Goal: Transaction & Acquisition: Purchase product/service

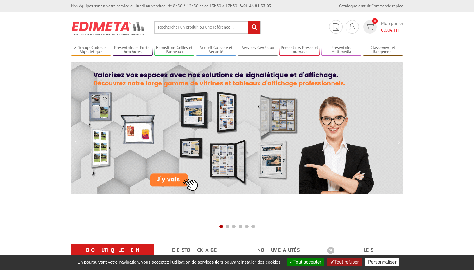
click at [179, 30] on input "text" at bounding box center [207, 27] width 107 height 13
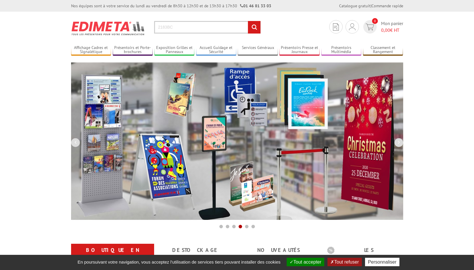
click at [168, 26] on input "2183BC" at bounding box center [207, 27] width 107 height 13
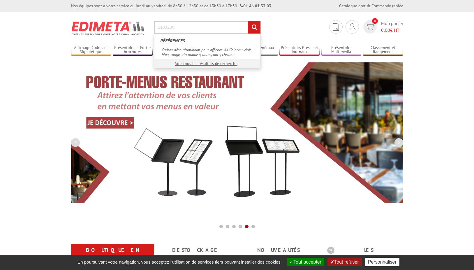
type input "21832BC"
click at [255, 29] on input "rechercher" at bounding box center [254, 27] width 13 height 13
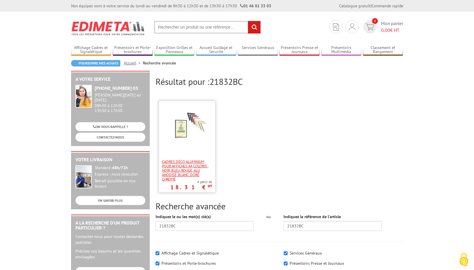
click at [195, 167] on span "Cadres déco aluminium pour affiches A4 Coloris : Noir, bleu, rouge, alu anodisé…" at bounding box center [187, 170] width 50 height 22
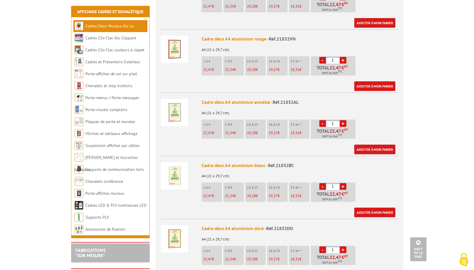
scroll to position [350, 0]
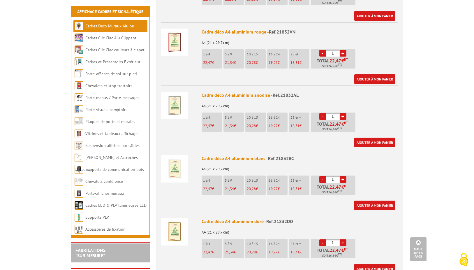
click at [371, 201] on link "Ajouter à mon panier" at bounding box center [375, 206] width 41 height 10
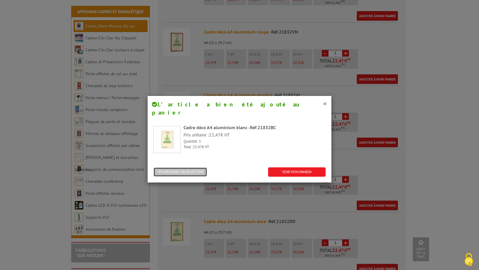
click at [183, 167] on button "POURSUIVRE MA SÉLECTION" at bounding box center [180, 172] width 54 height 10
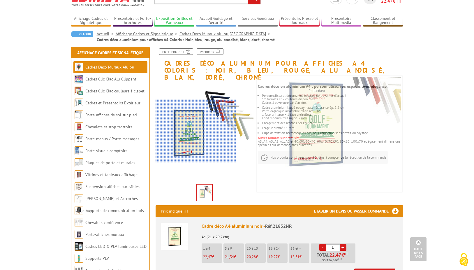
scroll to position [0, 0]
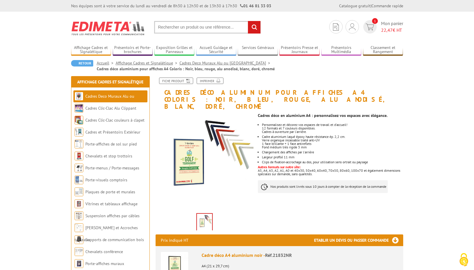
click at [170, 25] on input "text" at bounding box center [207, 27] width 107 height 13
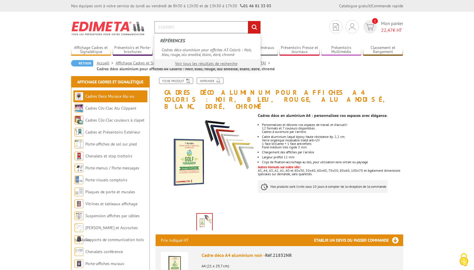
type input "21839BC"
click at [248, 21] on input "rechercher" at bounding box center [254, 27] width 13 height 13
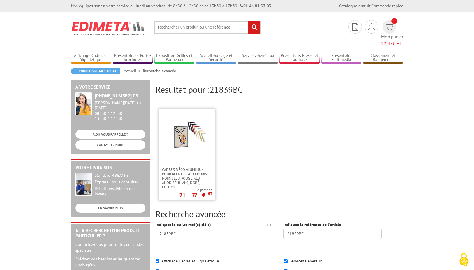
click at [174, 123] on img at bounding box center [187, 137] width 38 height 38
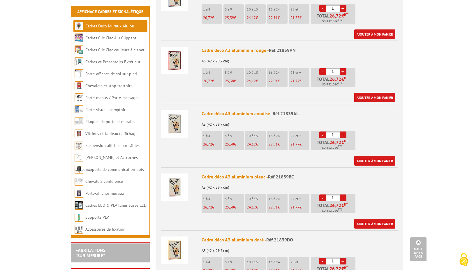
scroll to position [350, 0]
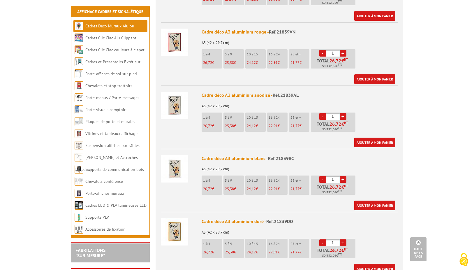
click at [343, 176] on link "+" at bounding box center [343, 179] width 7 height 7
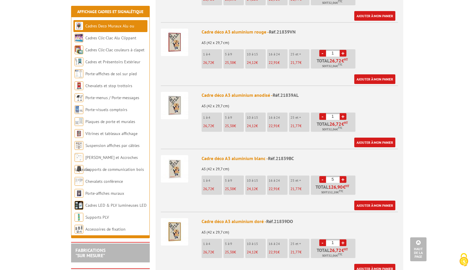
type input "6"
click at [363, 201] on link "Ajouter à mon panier" at bounding box center [375, 206] width 41 height 10
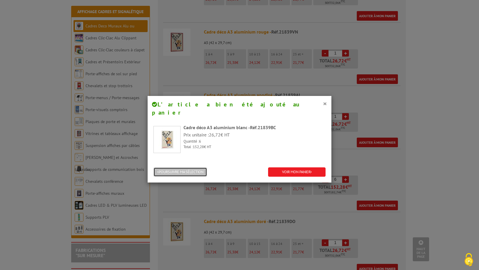
click at [173, 167] on button "POURSUIVRE MA SÉLECTION" at bounding box center [180, 172] width 54 height 10
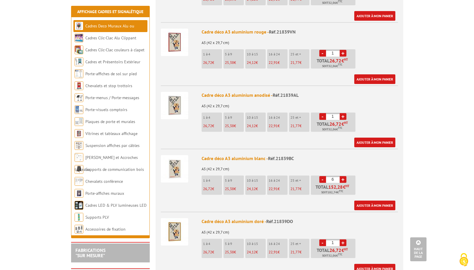
click at [342, 113] on link "+" at bounding box center [343, 116] width 7 height 7
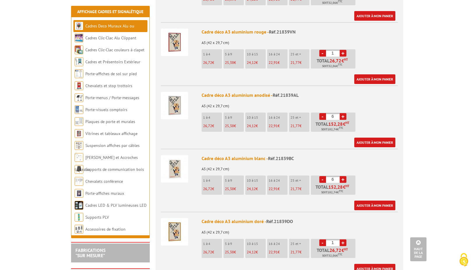
click at [342, 113] on link "+" at bounding box center [343, 116] width 7 height 7
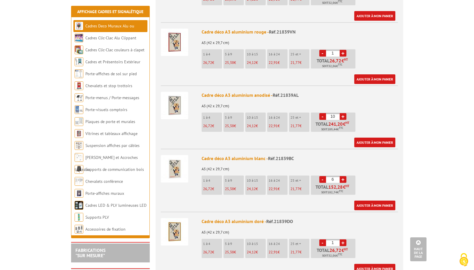
type input "11"
click at [375, 138] on link "Ajouter à mon panier" at bounding box center [375, 143] width 41 height 10
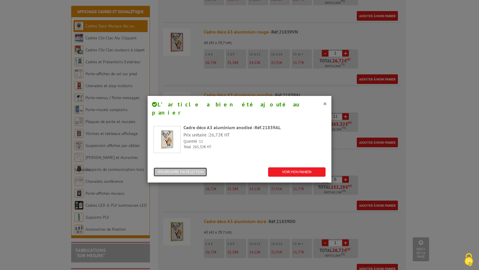
click at [167, 167] on button "POURSUIVRE MA SÉLECTION" at bounding box center [180, 172] width 54 height 10
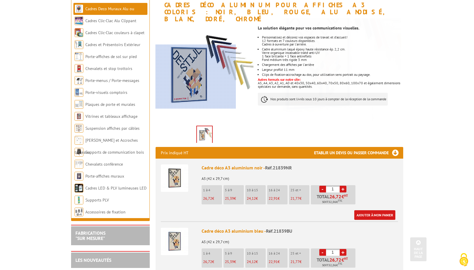
scroll to position [0, 0]
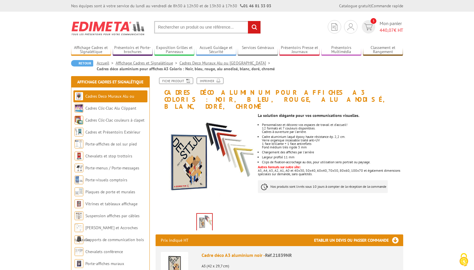
drag, startPoint x: 200, startPoint y: 31, endPoint x: 213, endPoint y: 18, distance: 18.1
click at [200, 31] on input "text" at bounding box center [207, 27] width 107 height 13
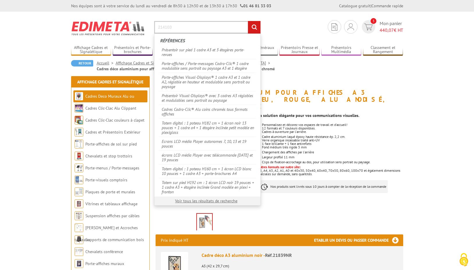
type input "214103"
click at [248, 21] on input "rechercher" at bounding box center [254, 27] width 13 height 13
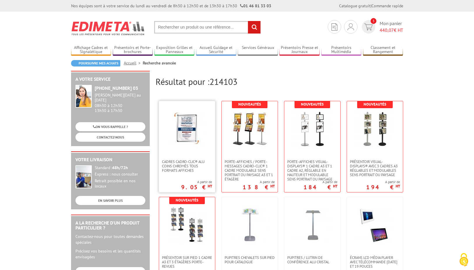
click at [187, 134] on img at bounding box center [187, 129] width 38 height 38
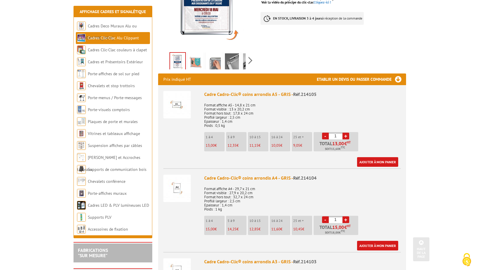
scroll to position [175, 0]
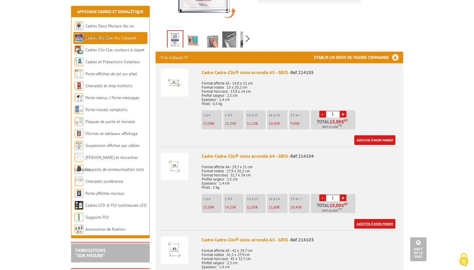
click at [377, 219] on link "Ajouter à mon panier" at bounding box center [375, 224] width 41 height 10
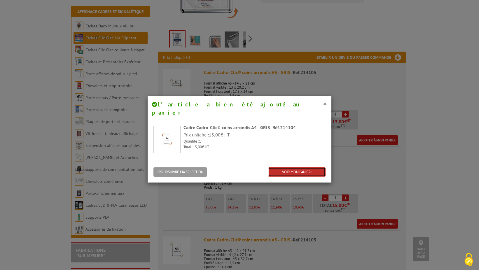
click at [276, 167] on link "VOIR MON PANIER" at bounding box center [296, 172] width 57 height 10
